Goal: Task Accomplishment & Management: Use online tool/utility

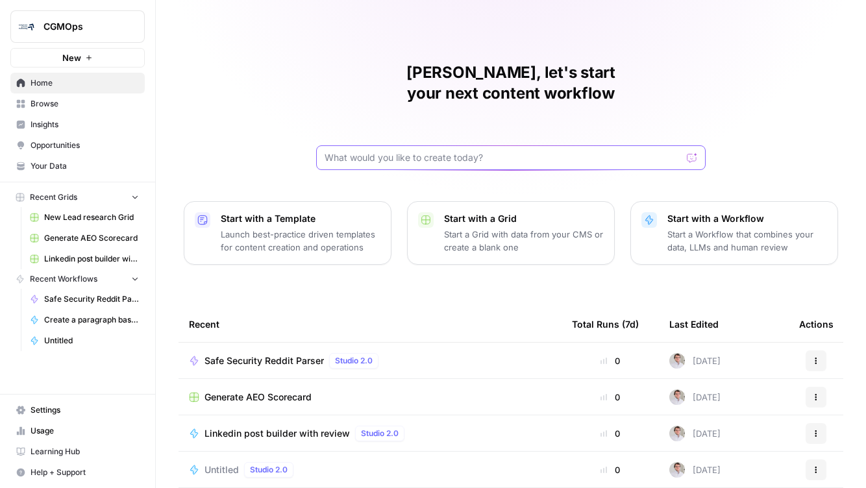
click at [479, 151] on input "text" at bounding box center [503, 157] width 357 height 13
click at [583, 151] on input "I want to build an application that supports identifying necessary information …" at bounding box center [498, 157] width 347 height 13
click at [533, 151] on input "I want to build an application that supports identifying necessary information …" at bounding box center [498, 157] width 347 height 13
click at [530, 151] on input "I want to build an application that supports identifying necessary information …" at bounding box center [498, 157] width 347 height 13
click at [527, 151] on input "I want to build an application that supports identifying necessary information …" at bounding box center [498, 157] width 347 height 13
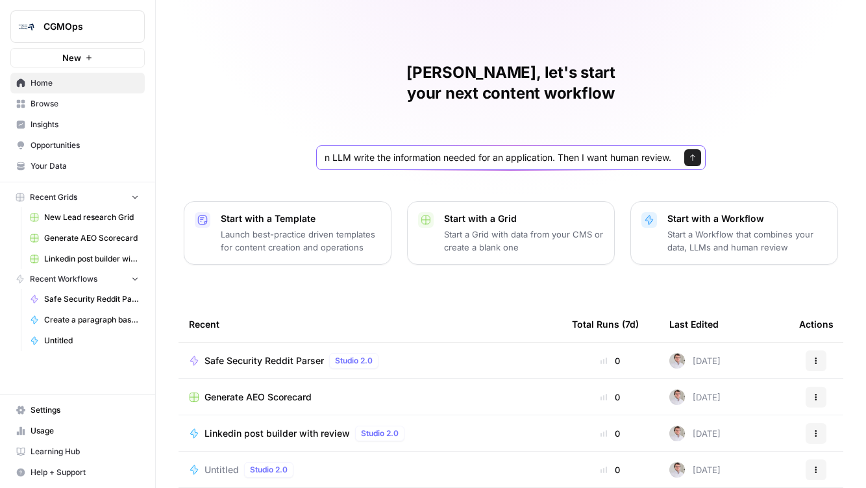
scroll to position [0, 1769]
type input "I want to build an application that supports identifying necessary information …"
click at [683, 151] on div "Send" at bounding box center [687, 157] width 21 height 13
click at [692, 155] on icon "submit" at bounding box center [692, 158] width 5 height 6
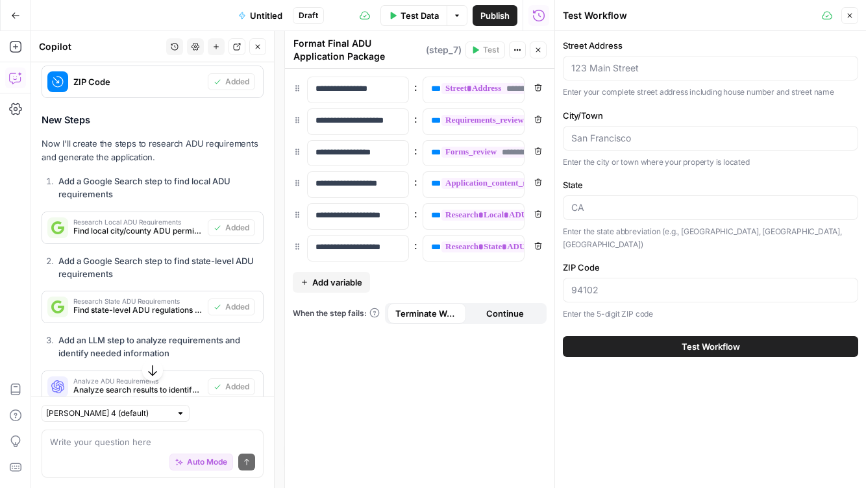
scroll to position [1179, 0]
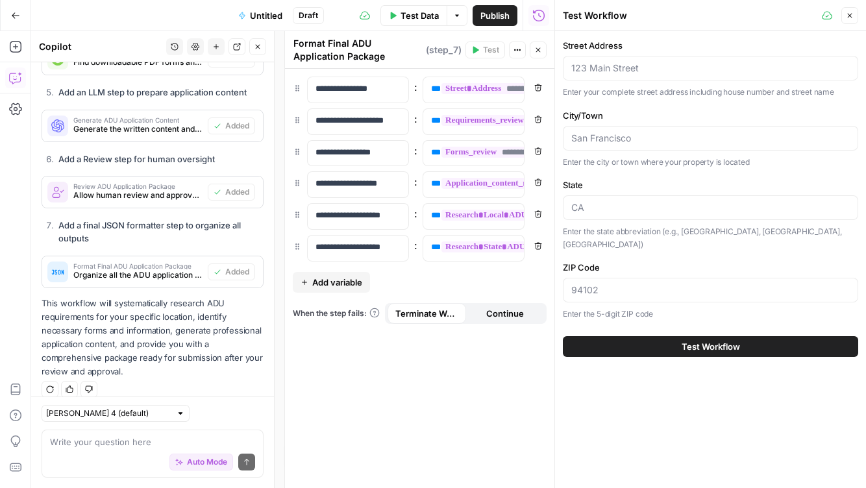
click at [490, 16] on span "Publish" at bounding box center [495, 15] width 29 height 13
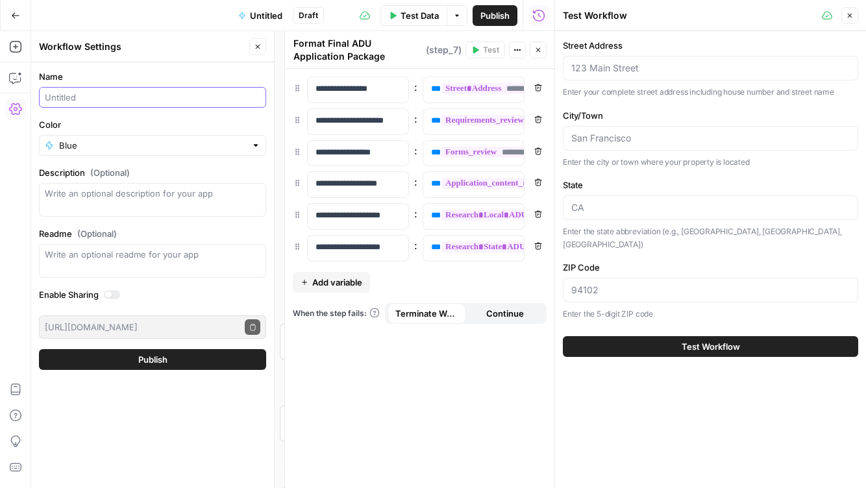
click at [145, 97] on input "Name" at bounding box center [153, 97] width 216 height 13
type input "ADU application"
click at [190, 360] on button "Publish" at bounding box center [152, 359] width 227 height 21
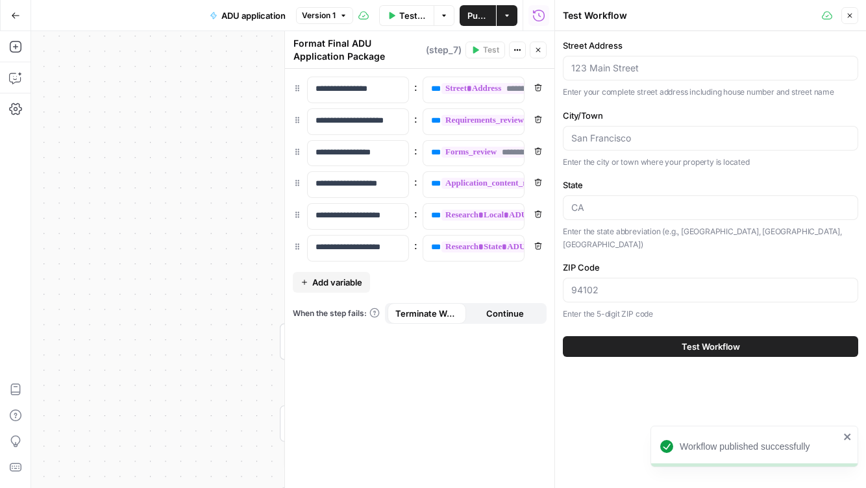
click at [670, 336] on button "Test Workflow" at bounding box center [710, 346] width 295 height 21
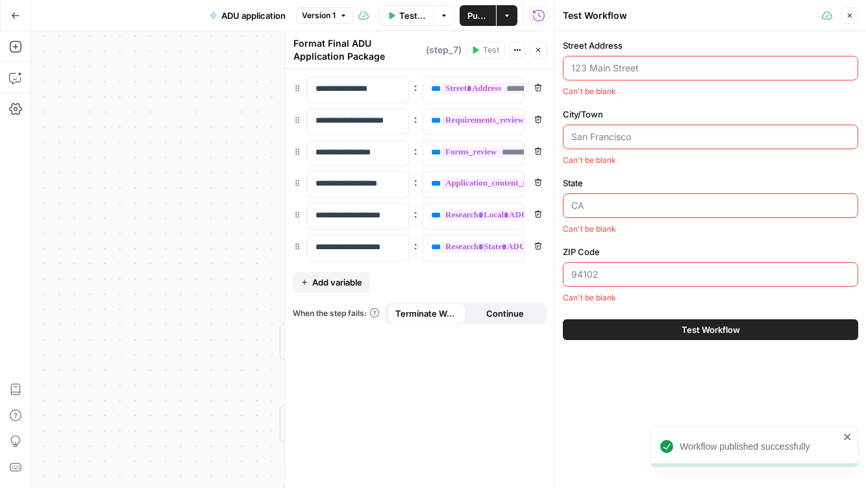
click at [627, 70] on input "Street Address" at bounding box center [707, 68] width 273 height 13
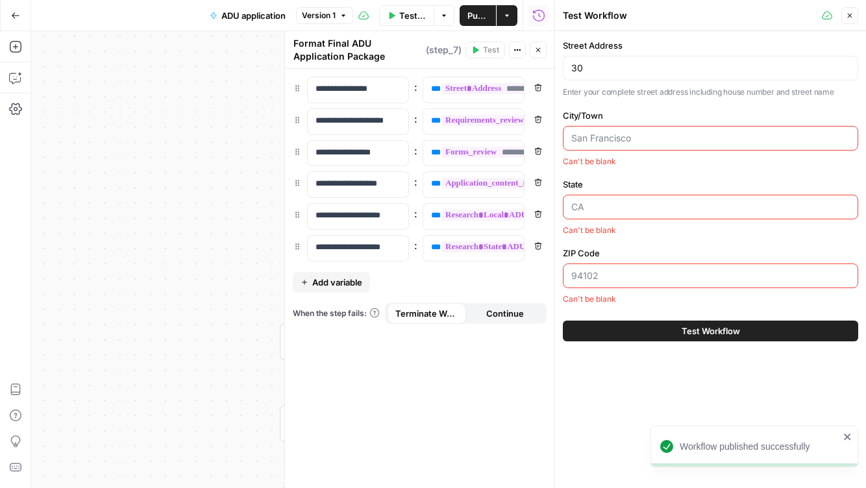
type input "[STREET_ADDRESS]"
type input "Cohasset"
type input "MA"
type input "02025"
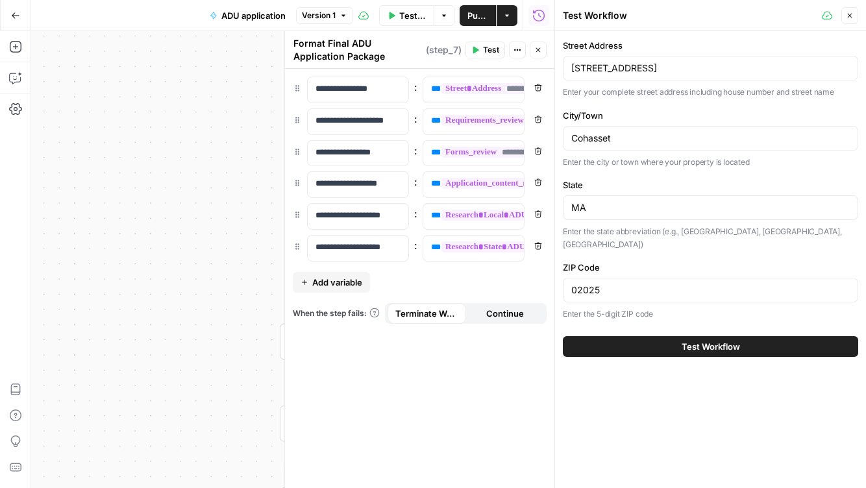
click at [541, 49] on icon "button" at bounding box center [538, 50] width 8 height 8
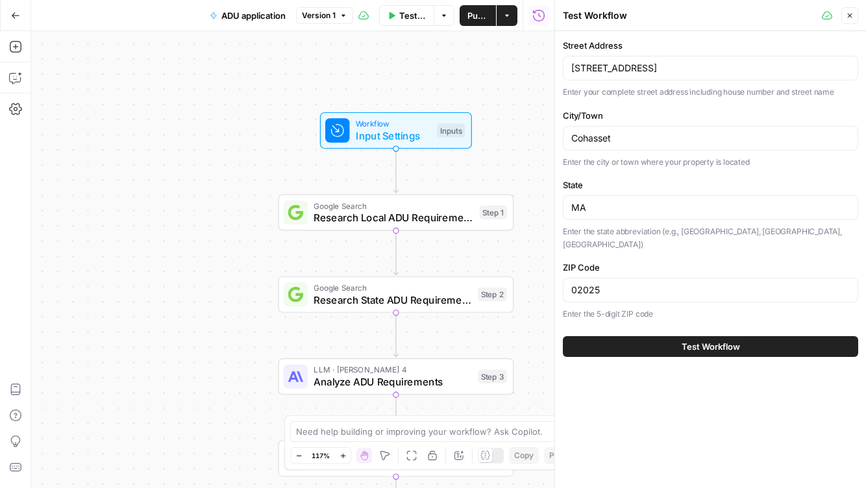
click at [655, 336] on button "Test Workflow" at bounding box center [710, 346] width 295 height 21
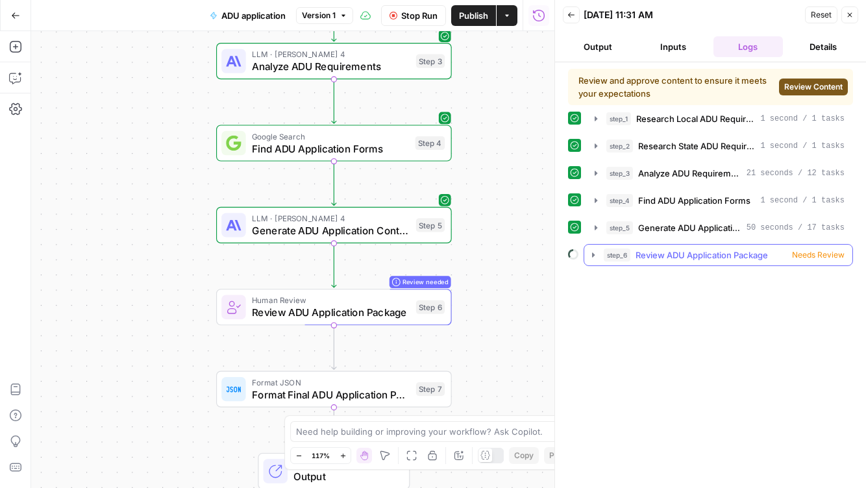
click at [633, 251] on div "step_6 Review ADU Application Package Needs Review" at bounding box center [724, 255] width 241 height 13
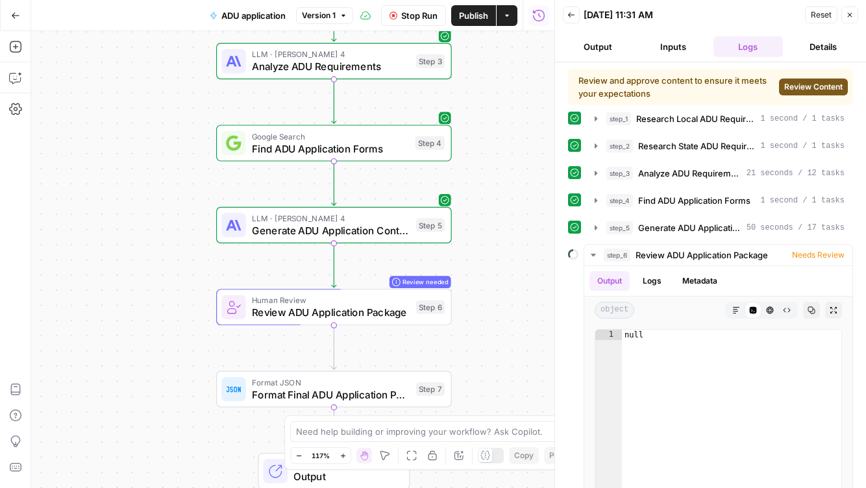
click at [420, 310] on div "Step 6" at bounding box center [430, 308] width 29 height 14
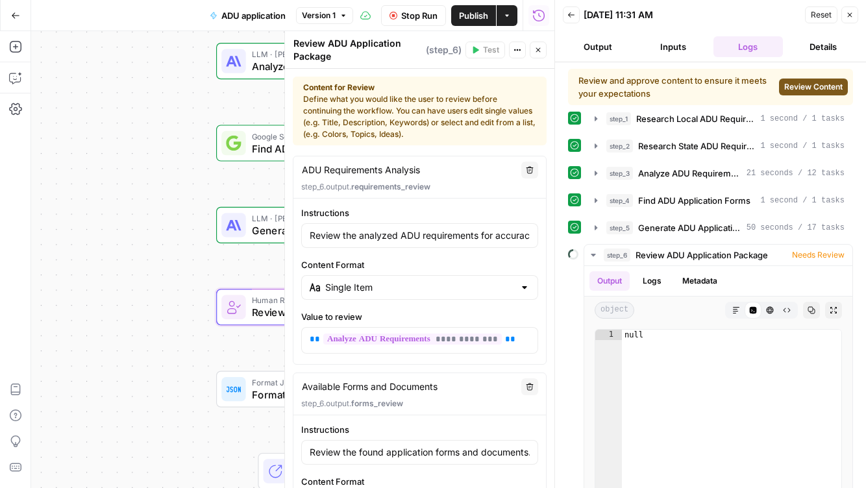
click at [543, 46] on button "Close" at bounding box center [538, 50] width 17 height 17
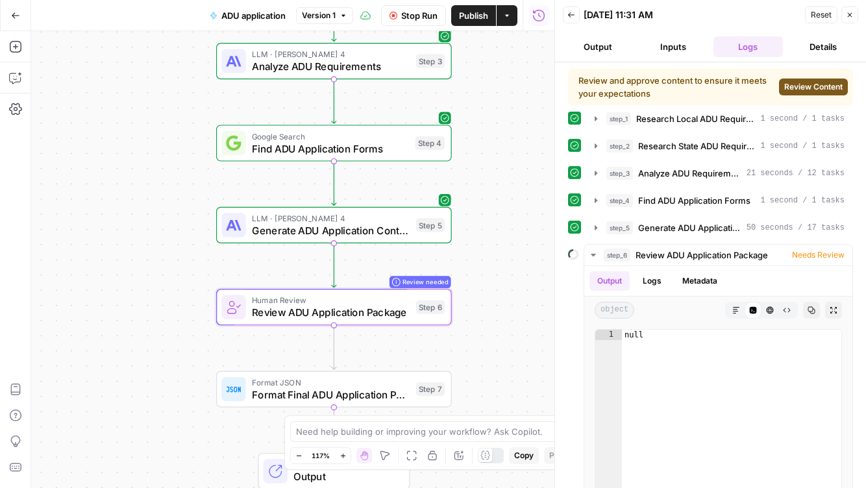
click at [810, 89] on span "Review Content" at bounding box center [813, 87] width 58 height 12
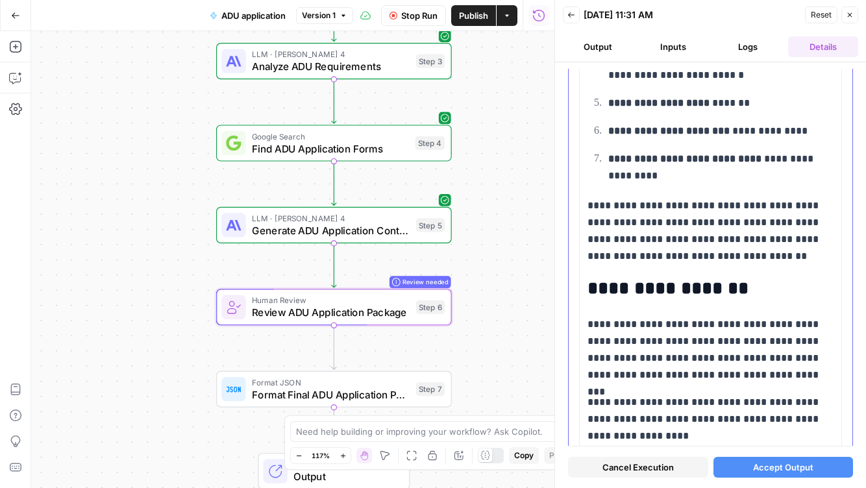
scroll to position [1510, 0]
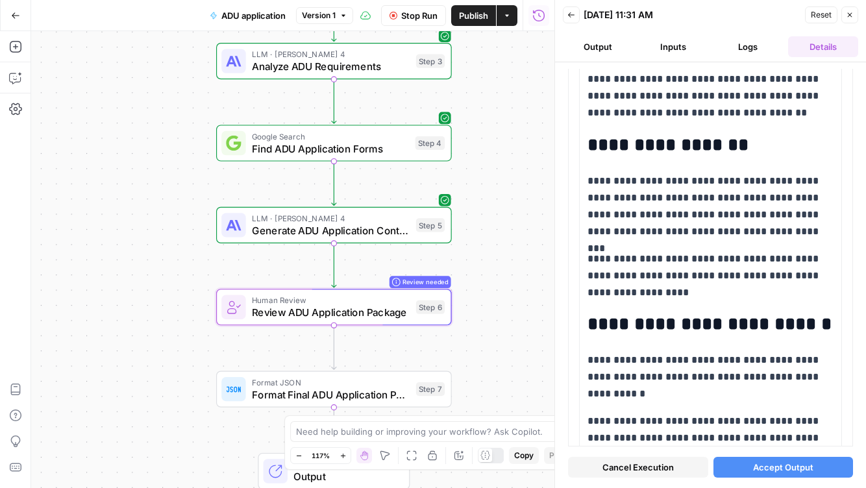
click at [747, 468] on button "Accept Output" at bounding box center [784, 467] width 140 height 21
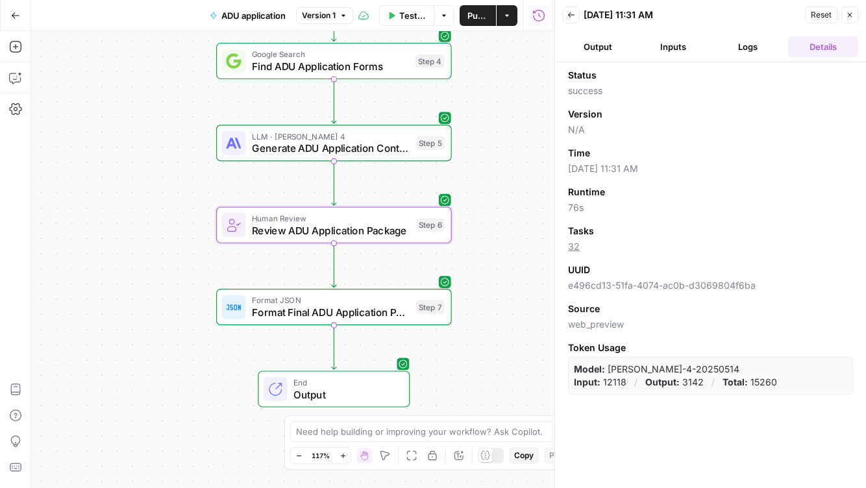
click at [342, 390] on span "Output" at bounding box center [345, 394] width 103 height 15
click at [758, 42] on button "Logs" at bounding box center [749, 46] width 70 height 21
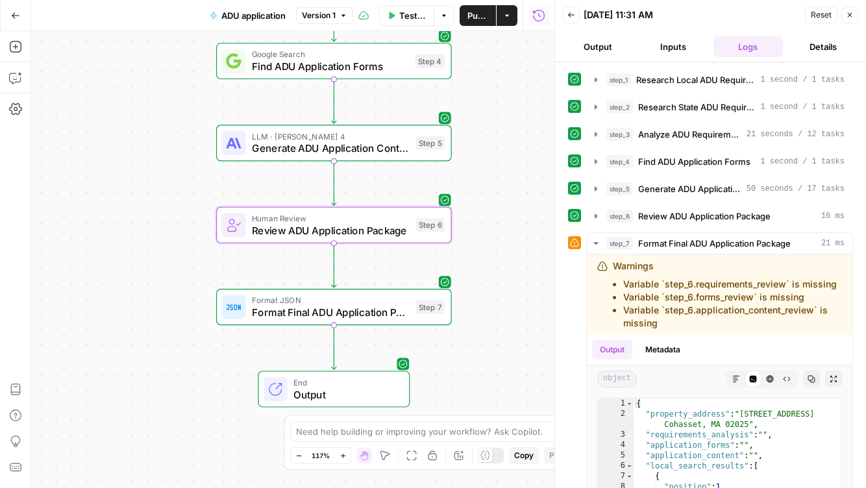
click at [588, 40] on button "Output" at bounding box center [598, 46] width 70 height 21
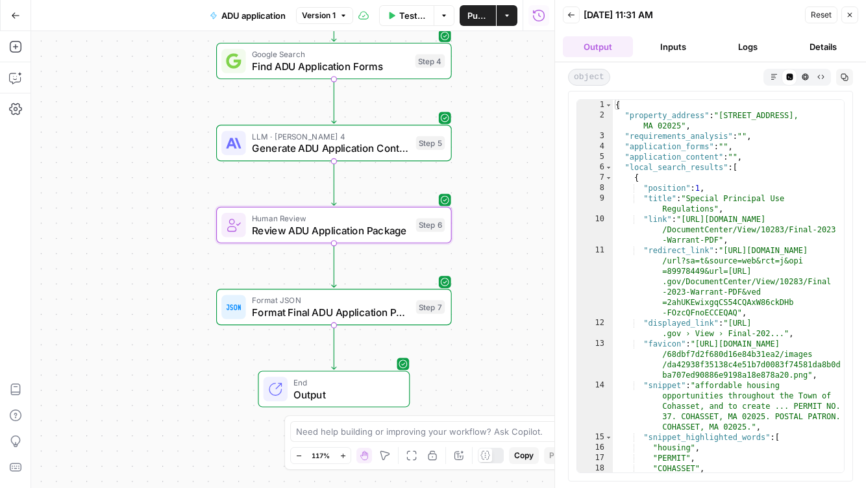
click at [360, 386] on span "End" at bounding box center [345, 383] width 103 height 12
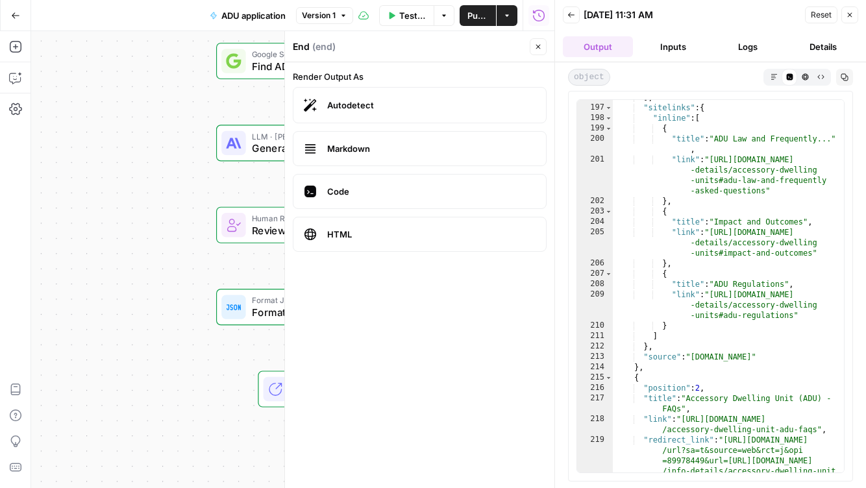
scroll to position [3389, 0]
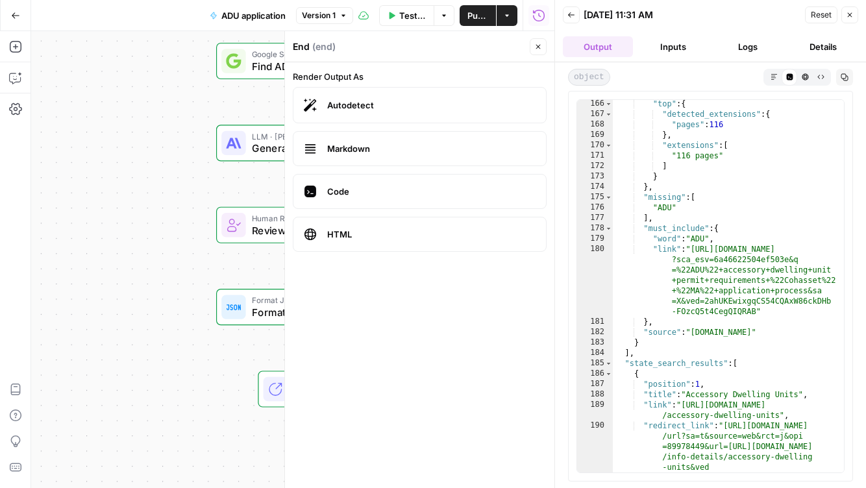
click at [859, 19] on header "Back [DATE] 11:31 AM Reset Close Output Inputs Logs Details" at bounding box center [710, 31] width 311 height 62
click at [852, 14] on icon "button" at bounding box center [850, 15] width 8 height 8
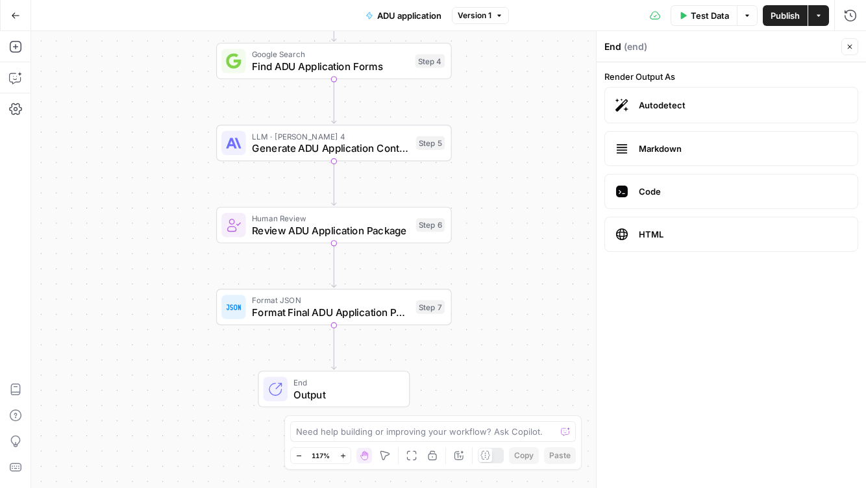
click at [318, 386] on span "End" at bounding box center [345, 383] width 103 height 12
click at [343, 314] on span "Format Final ADU Application Package" at bounding box center [331, 312] width 158 height 15
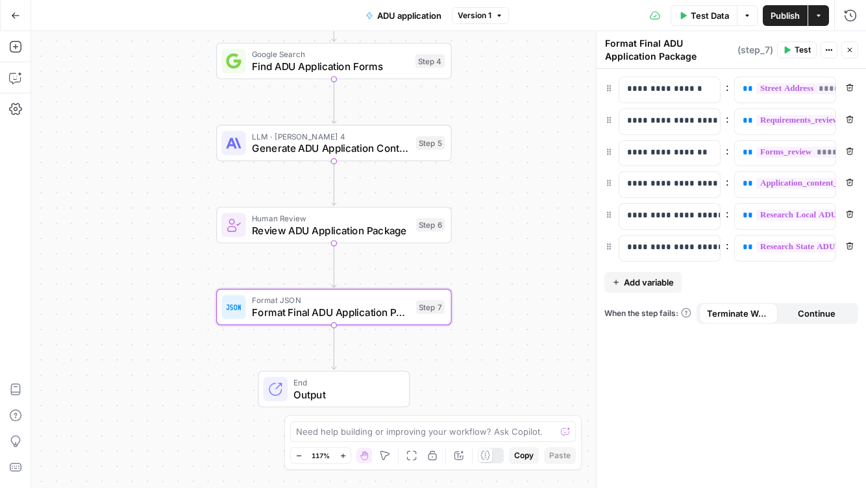
click at [318, 393] on span "Output" at bounding box center [345, 394] width 103 height 15
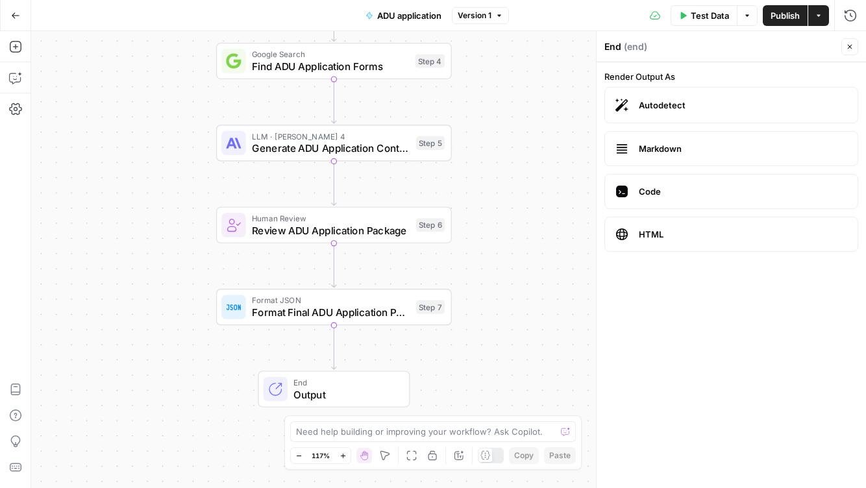
click at [666, 236] on span "HTML" at bounding box center [743, 234] width 208 height 13
click at [792, 19] on span "Publish" at bounding box center [785, 15] width 29 height 13
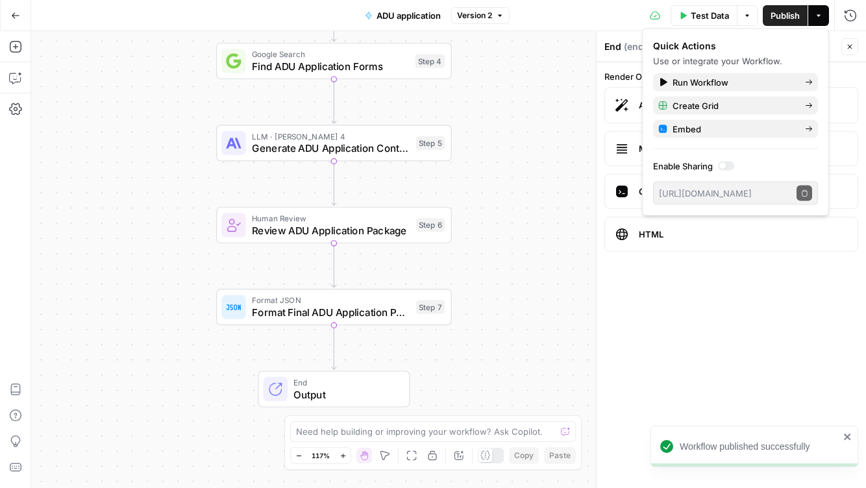
click at [727, 290] on form "Render Output As Autodetect Markdown Code HTML" at bounding box center [731, 275] width 269 height 426
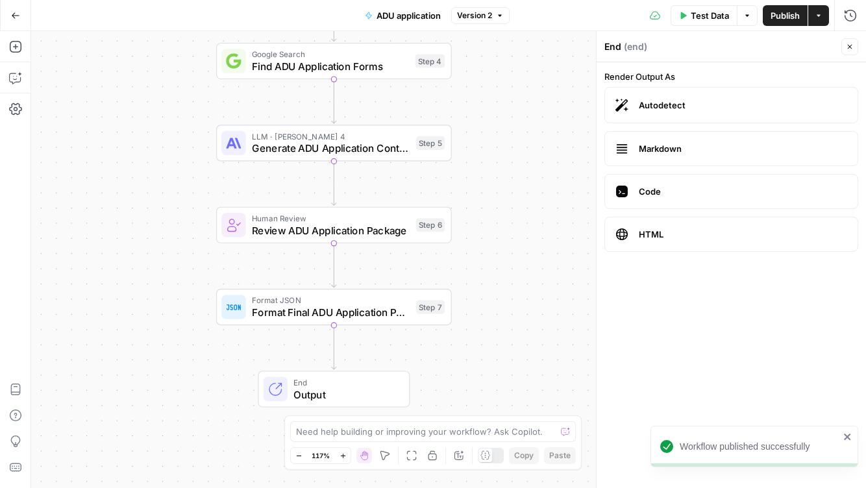
click at [351, 397] on span "Output" at bounding box center [345, 394] width 103 height 15
click at [351, 392] on span "Output" at bounding box center [345, 394] width 103 height 15
click at [855, 43] on button "Close" at bounding box center [850, 46] width 17 height 17
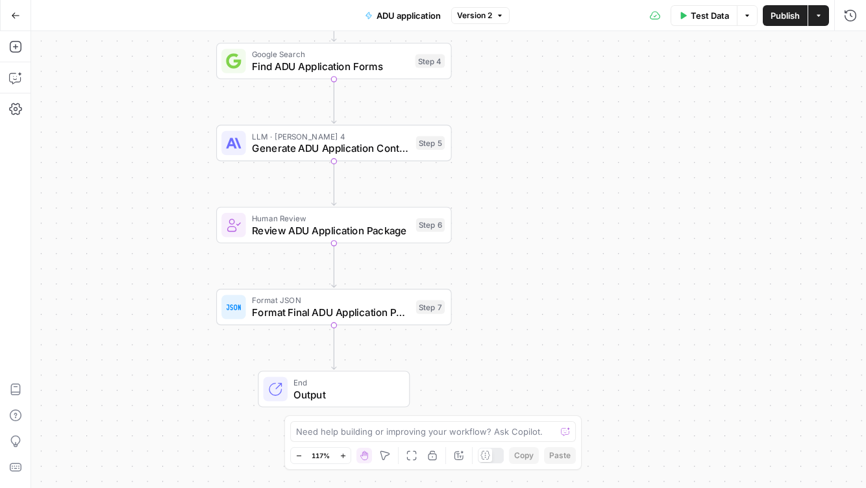
click at [364, 391] on span "Output" at bounding box center [345, 394] width 103 height 15
click at [715, 62] on header "End ( end ) Close" at bounding box center [731, 46] width 269 height 31
click at [705, 54] on div "End ( end ) Close" at bounding box center [732, 46] width 254 height 17
click at [694, 231] on span "HTML" at bounding box center [743, 234] width 208 height 13
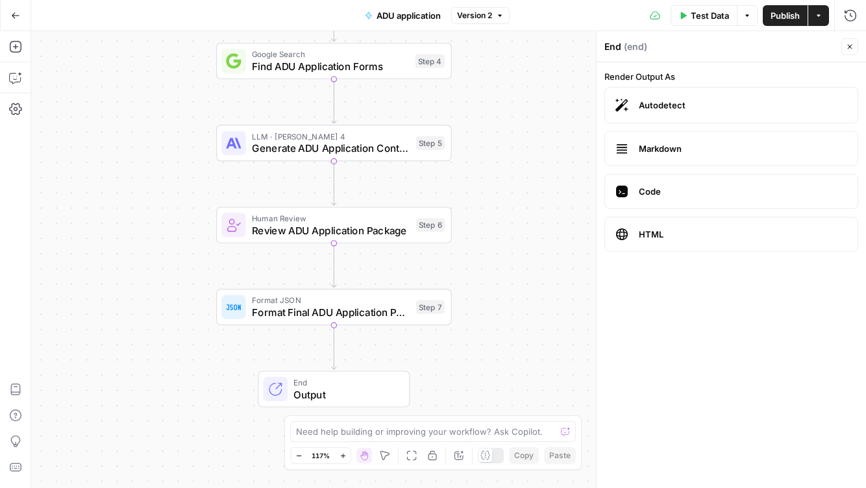
click at [694, 231] on span "HTML" at bounding box center [743, 234] width 208 height 13
click at [353, 399] on span "Output" at bounding box center [345, 393] width 103 height 15
click at [349, 388] on span "Output" at bounding box center [345, 393] width 103 height 15
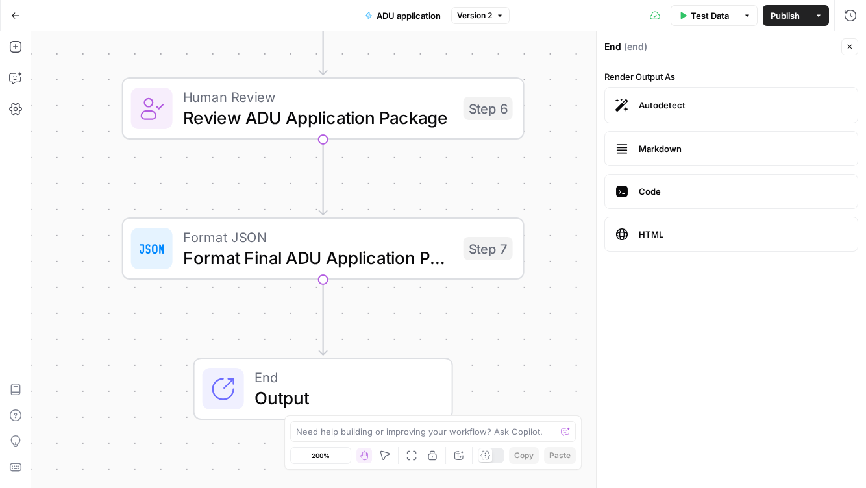
click at [349, 387] on span "Output" at bounding box center [343, 398] width 177 height 26
click at [355, 271] on div "Format JSON Format Final ADU Application Package Step 7 Copy step Delete step A…" at bounding box center [323, 249] width 403 height 62
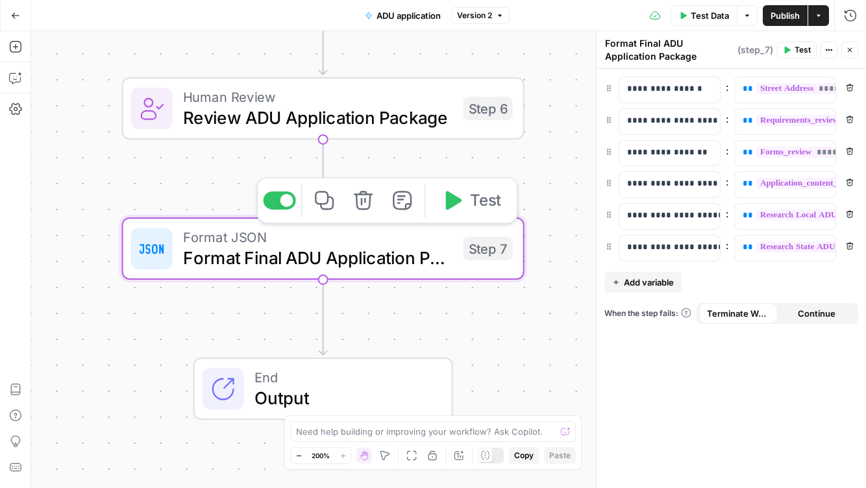
click at [355, 364] on div "End Output" at bounding box center [324, 389] width 260 height 62
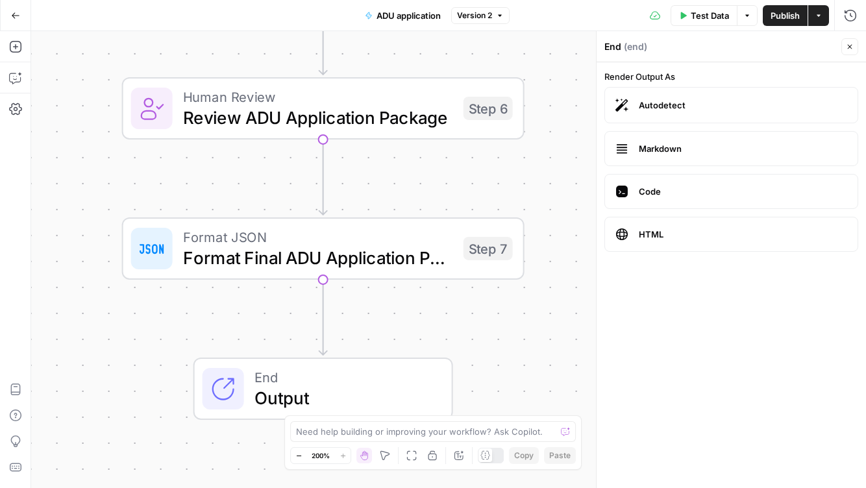
click at [707, 104] on span "Autodetect" at bounding box center [743, 105] width 208 height 13
click at [847, 43] on icon "button" at bounding box center [850, 47] width 8 height 8
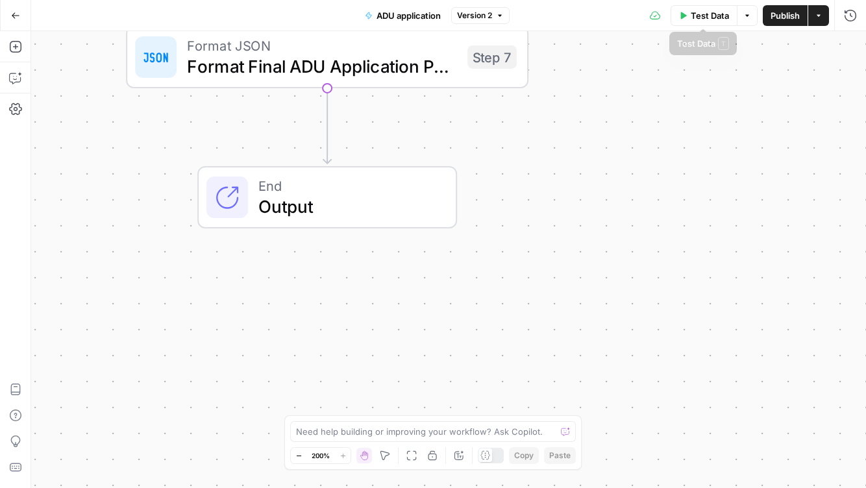
click at [749, 10] on button "Options" at bounding box center [747, 15] width 21 height 21
click at [730, 68] on span "View Last Test" at bounding box center [711, 64] width 57 height 13
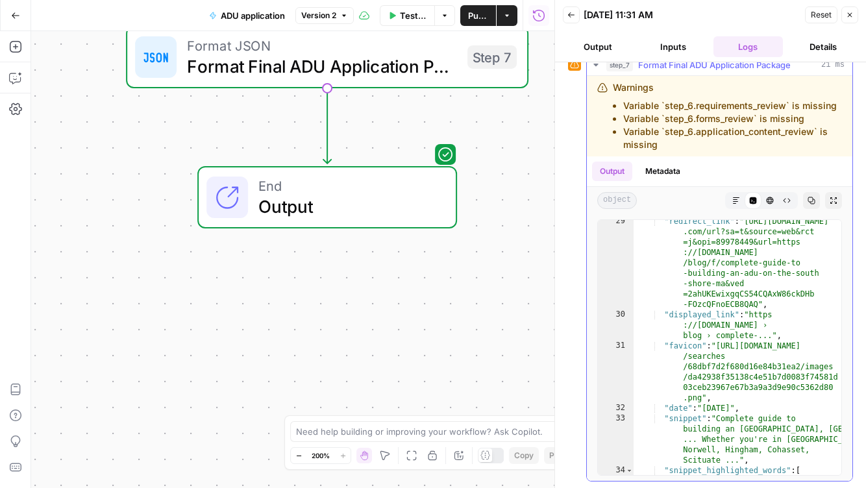
scroll to position [608, 0]
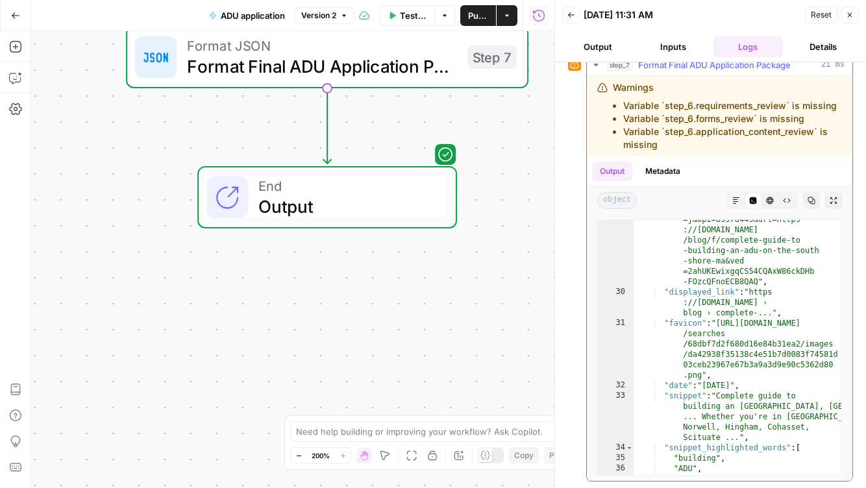
click at [767, 202] on icon "button" at bounding box center [770, 200] width 7 height 7
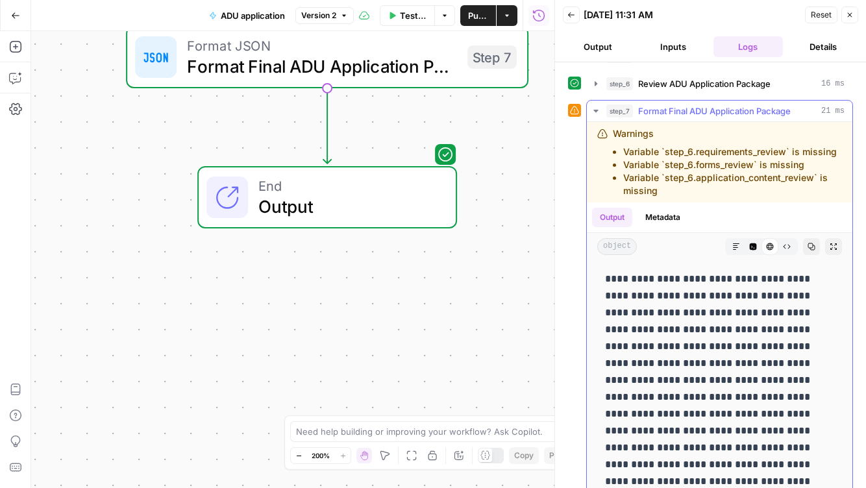
scroll to position [179, 0]
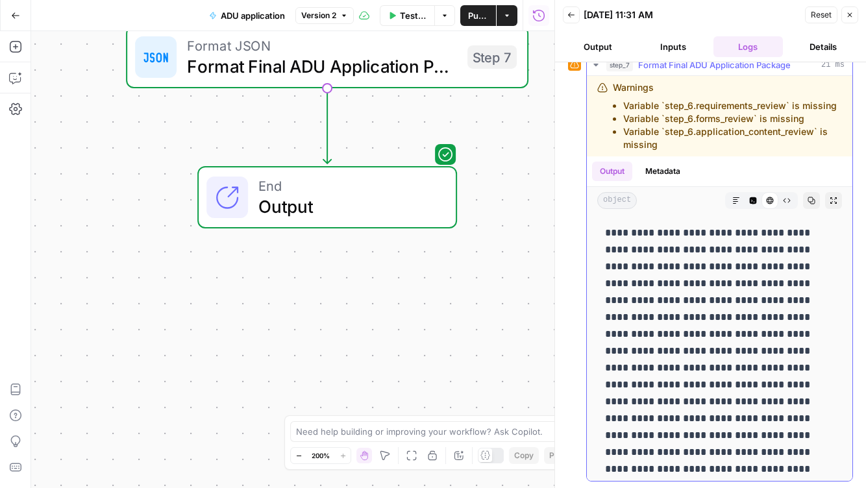
click at [789, 197] on icon "button" at bounding box center [787, 201] width 8 height 8
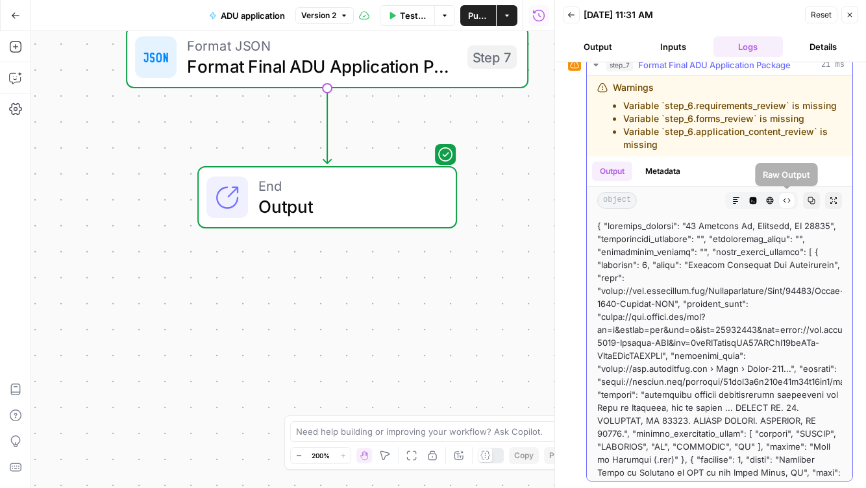
click at [773, 199] on icon "button" at bounding box center [770, 201] width 8 height 8
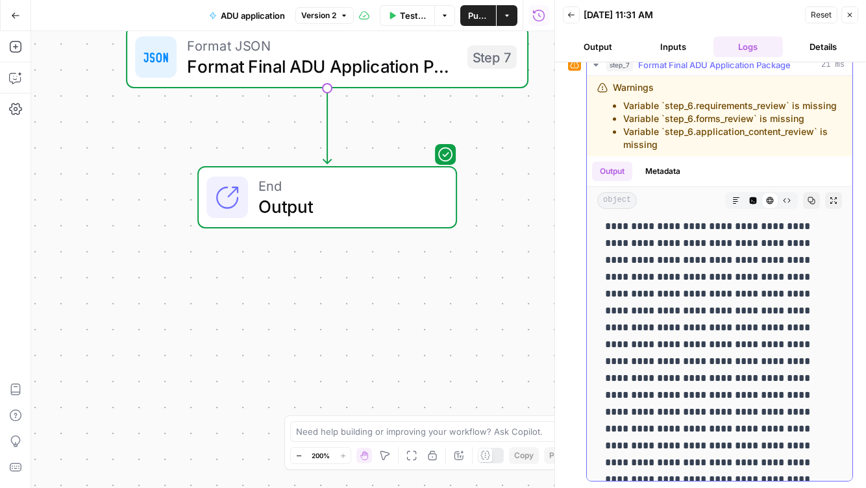
scroll to position [0, 0]
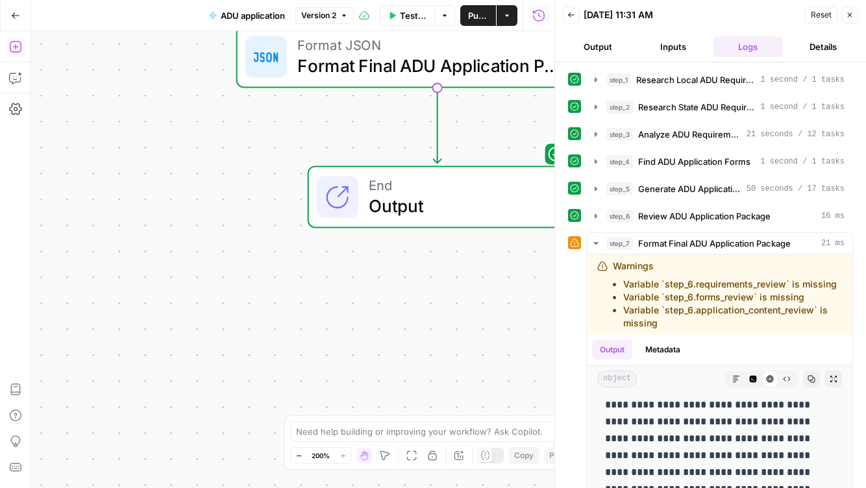
click at [14, 48] on icon "button" at bounding box center [15, 46] width 13 height 13
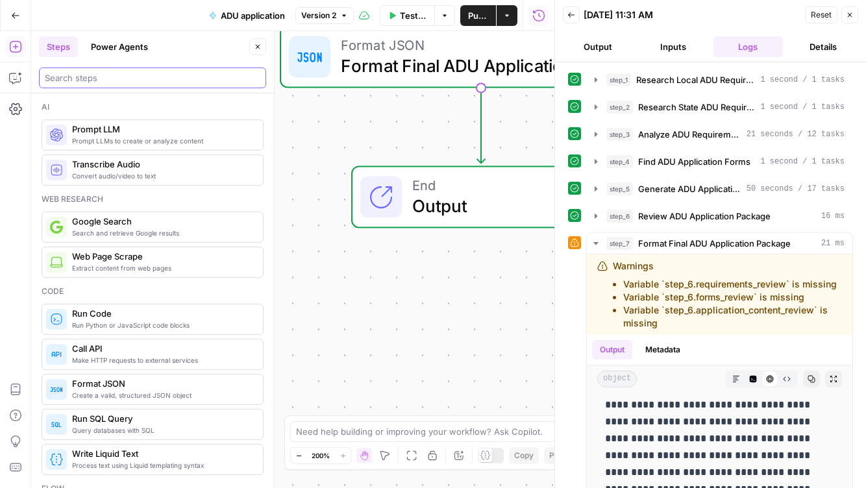
click at [127, 77] on input "search" at bounding box center [153, 77] width 216 height 13
type input "["
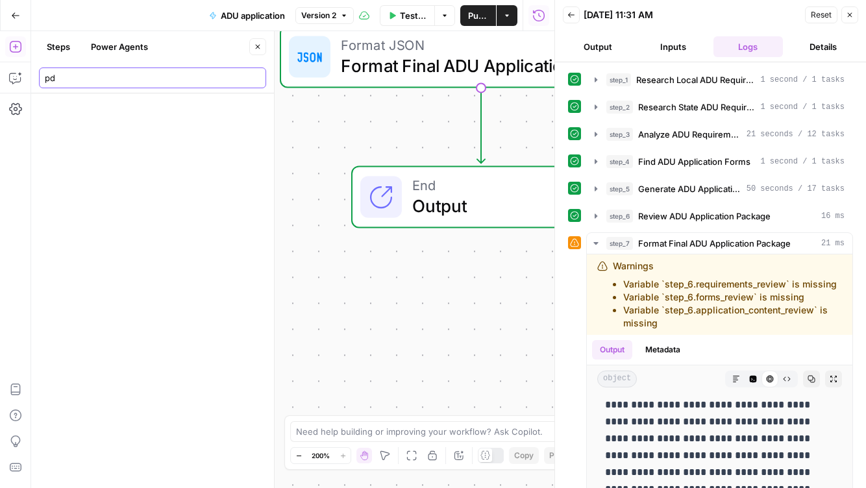
type input "pdf"
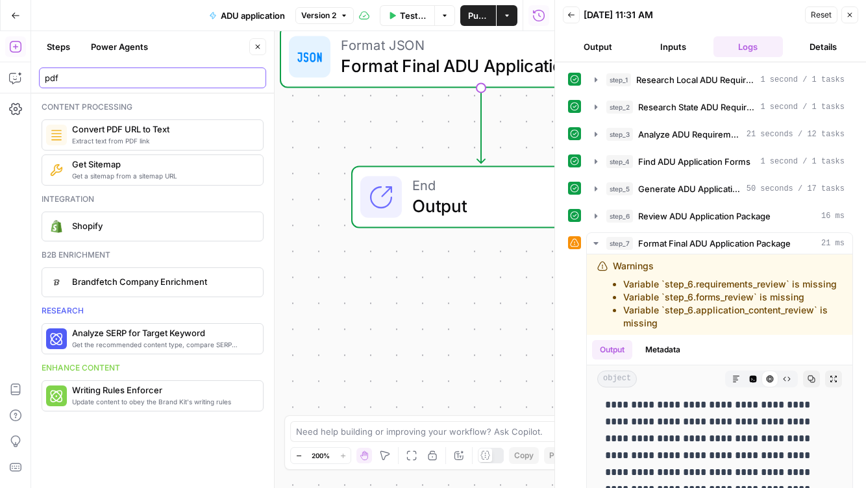
click at [66, 75] on input "pdf" at bounding box center [153, 77] width 216 height 13
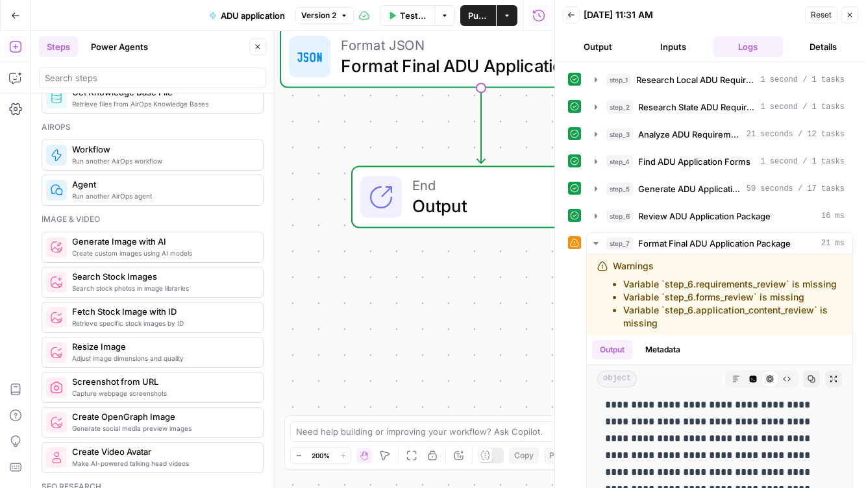
scroll to position [764, 0]
